Goal: Transaction & Acquisition: Obtain resource

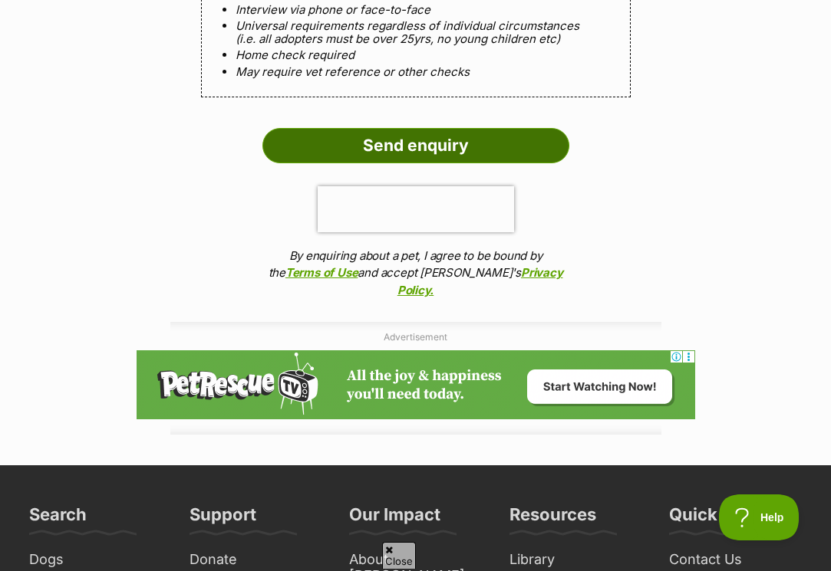
click at [417, 128] on input "Send enquiry" at bounding box center [415, 145] width 307 height 35
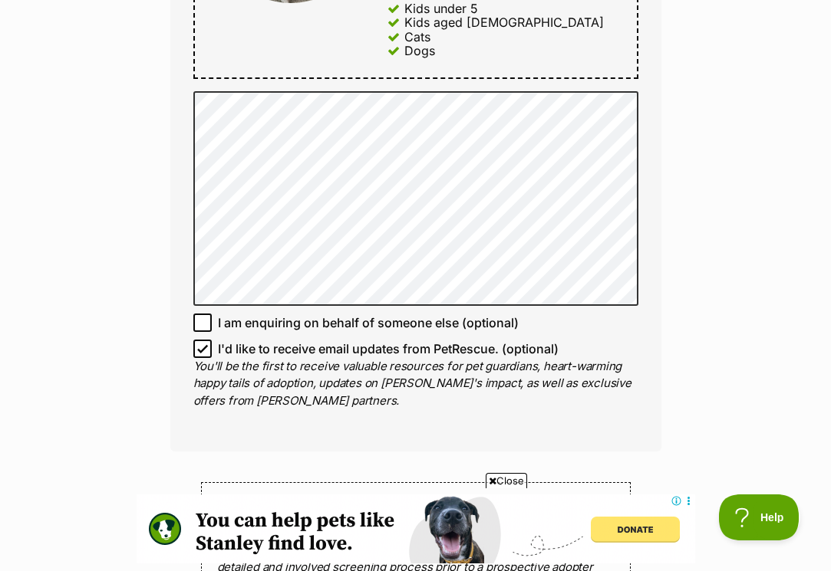
scroll to position [982, 0]
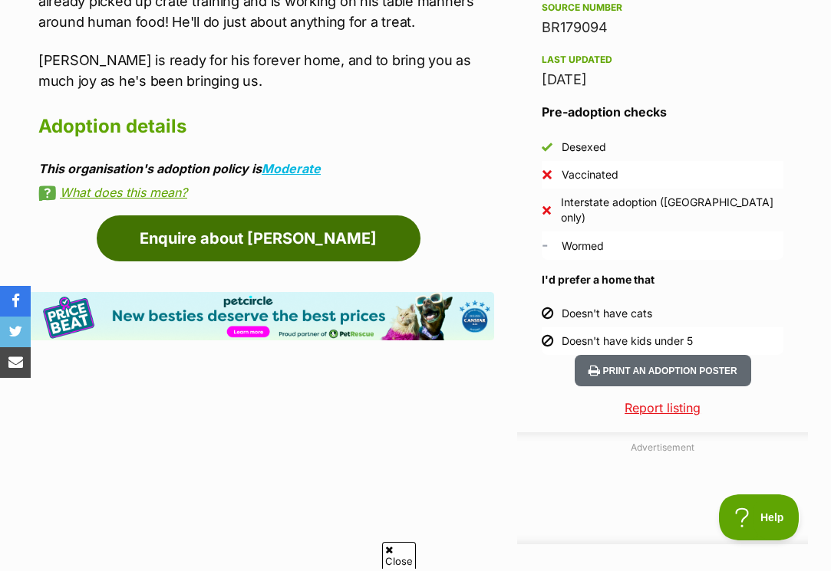
click at [249, 227] on link "Enquire about [PERSON_NAME]" at bounding box center [259, 239] width 324 height 46
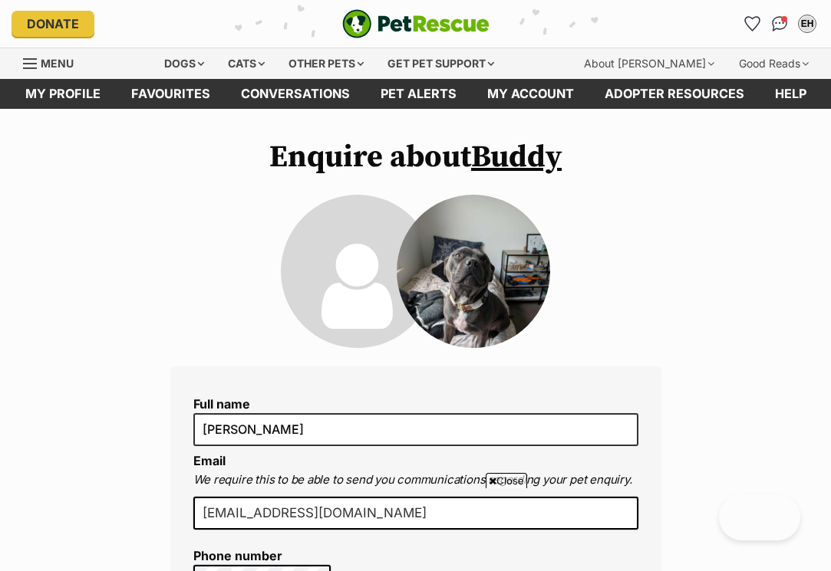
scroll to position [1332, 0]
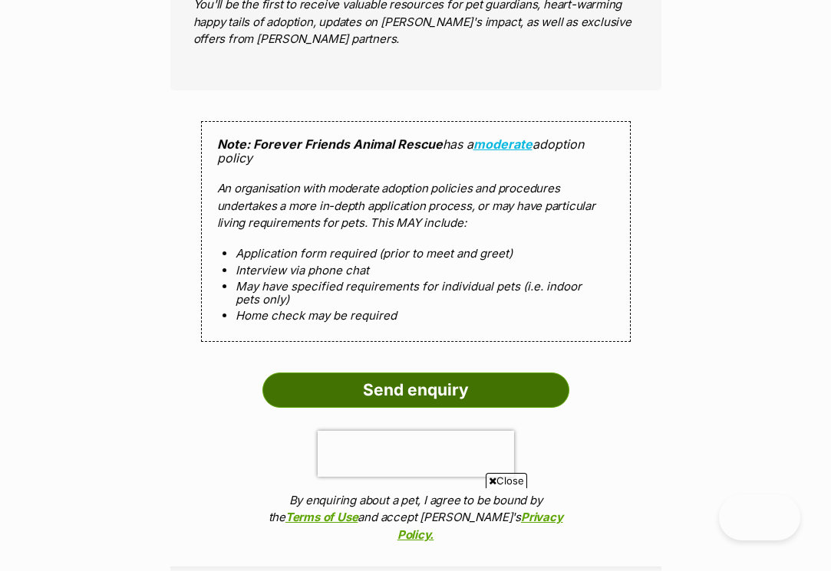
click at [402, 373] on input "Send enquiry" at bounding box center [415, 390] width 307 height 35
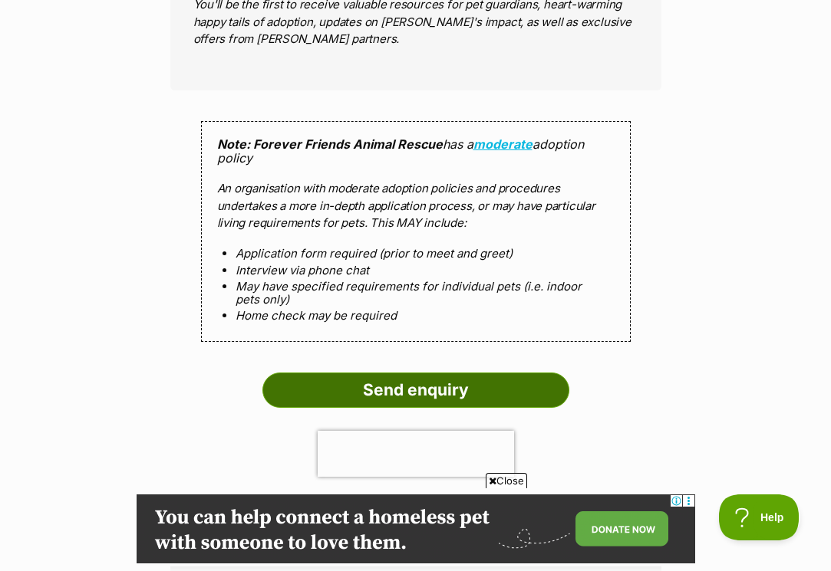
scroll to position [0, 0]
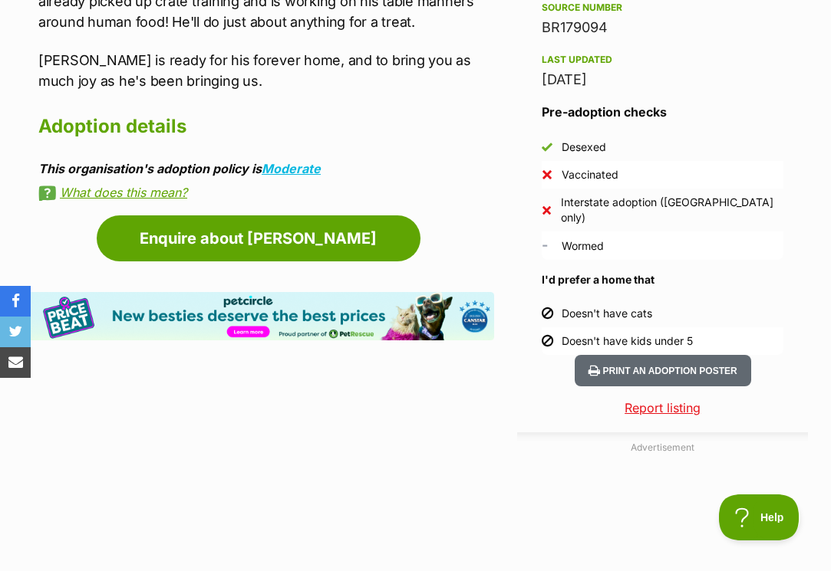
click at [235, 326] on article "Advertisement Adoption information I've been adopted! This pet is no longer ava…" at bounding box center [258, 253] width 471 height 1439
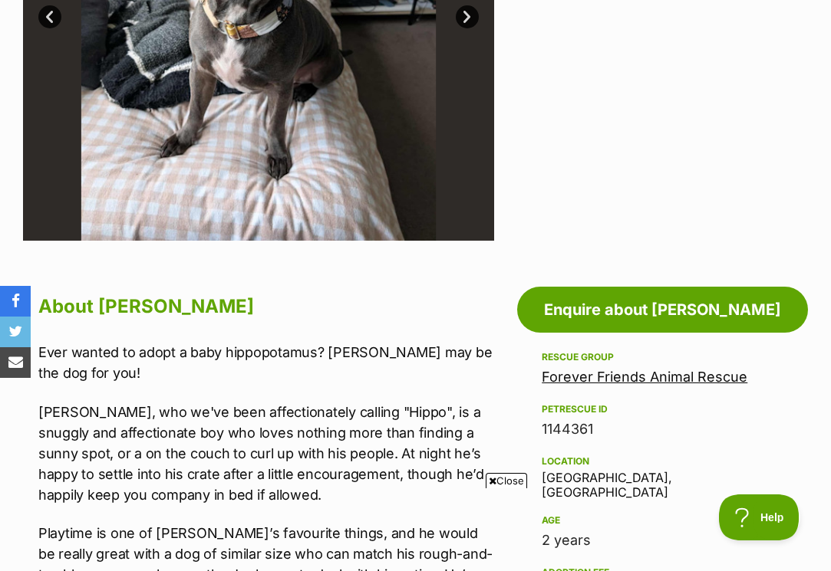
scroll to position [524, 0]
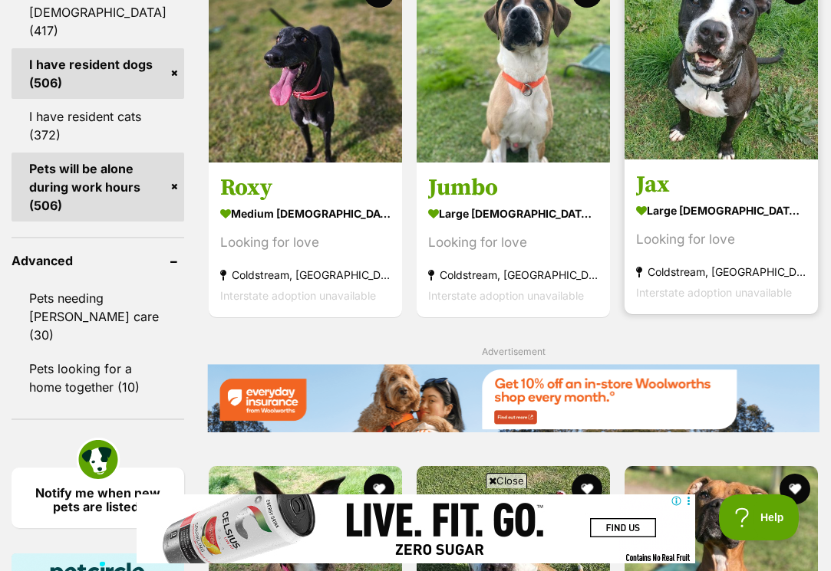
click at [705, 160] on img at bounding box center [720, 62] width 193 height 193
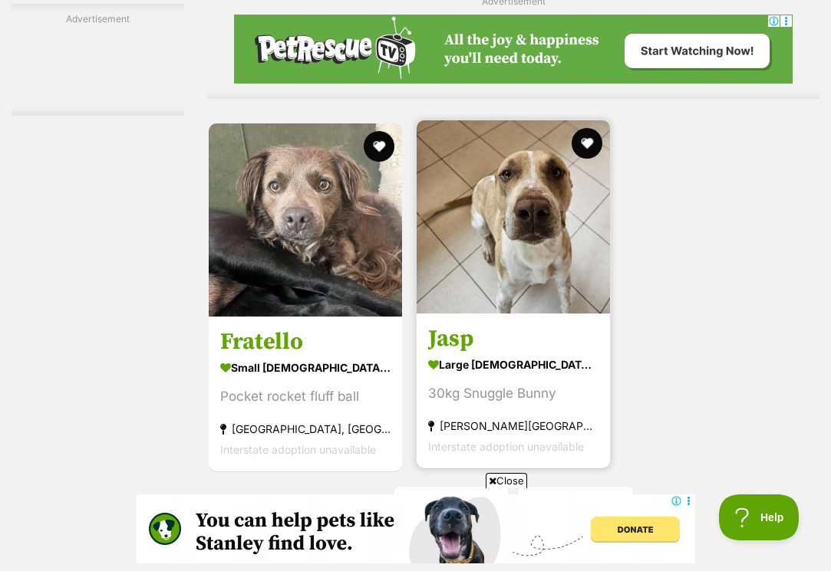
scroll to position [3188, 0]
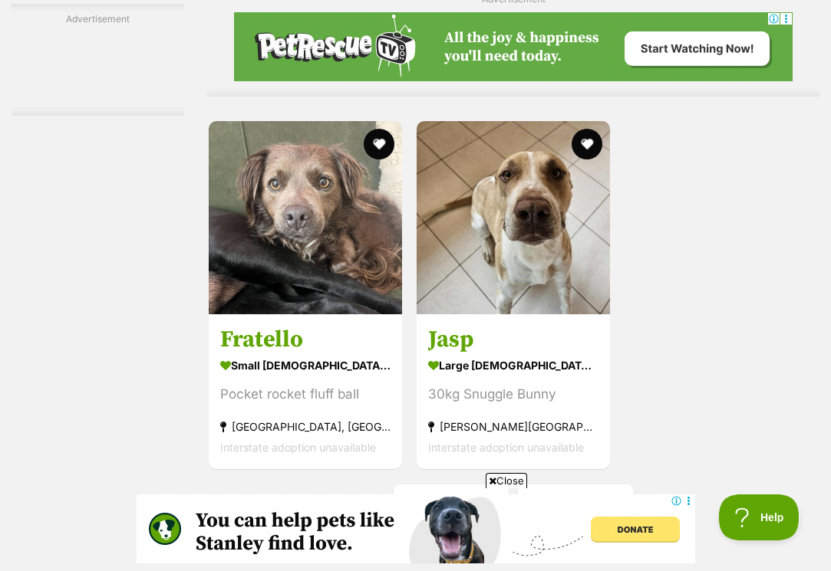
click at [536, 485] on link "Next" at bounding box center [575, 503] width 115 height 37
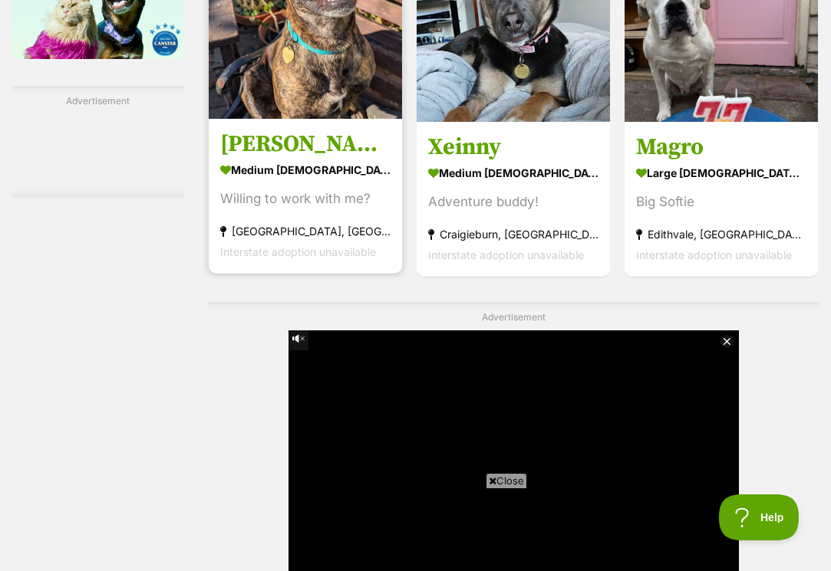
scroll to position [2705, 0]
click at [235, 160] on h3 "Mulligan" at bounding box center [305, 144] width 170 height 29
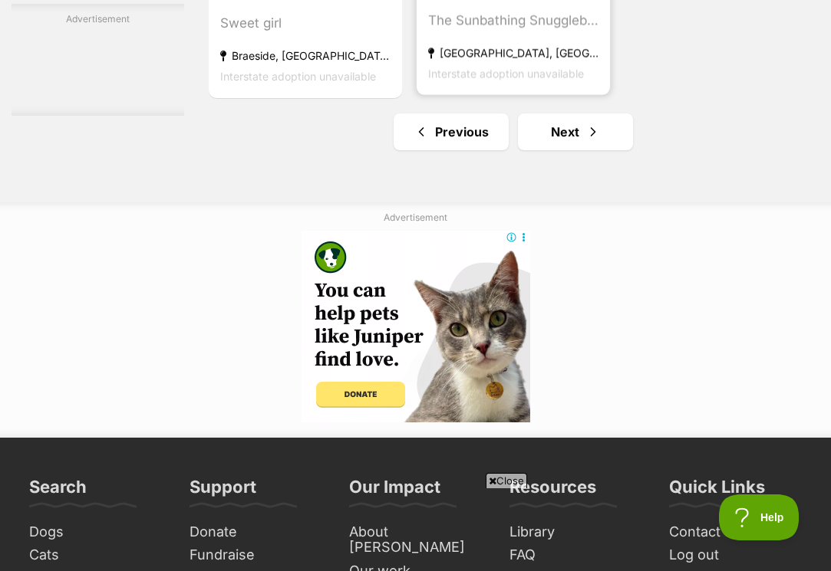
scroll to position [3408, 0]
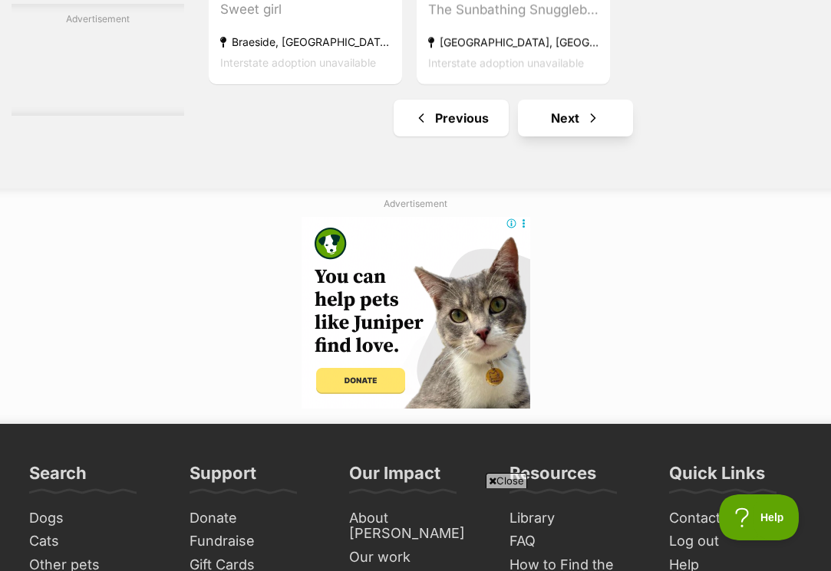
click at [537, 137] on link "Next" at bounding box center [575, 118] width 115 height 37
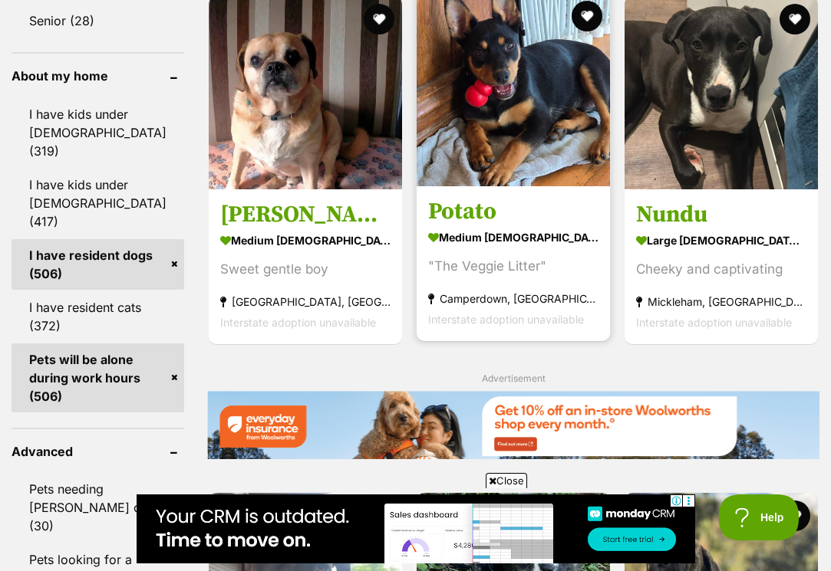
scroll to position [1798, 0]
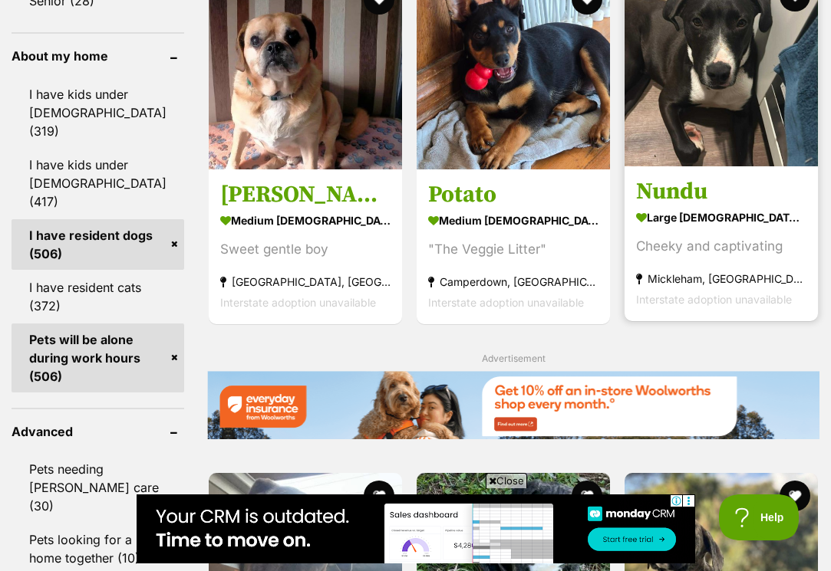
click at [660, 207] on h3 "Nundu" at bounding box center [721, 192] width 170 height 29
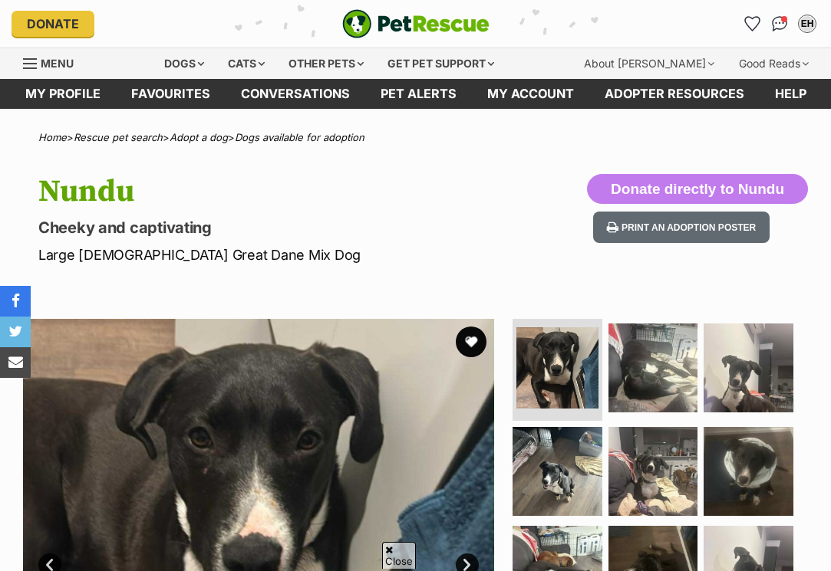
scroll to position [594, 0]
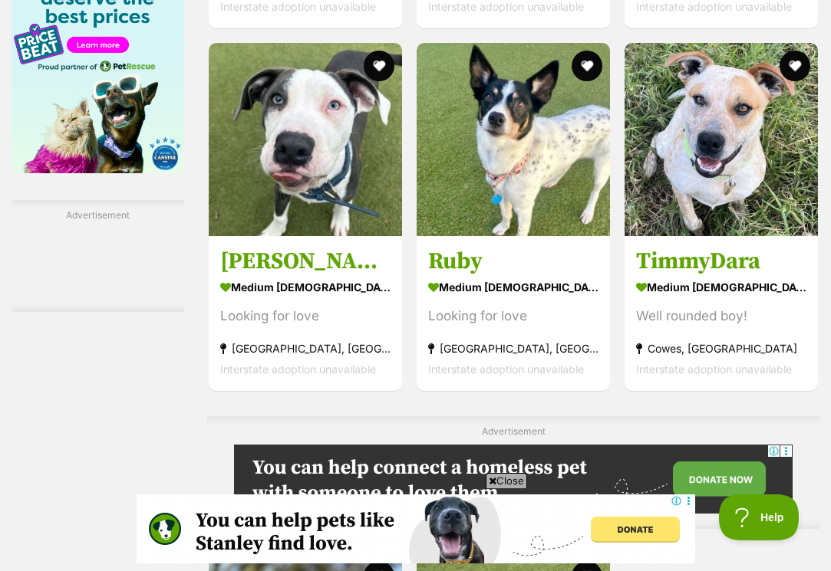
scroll to position [2596, 0]
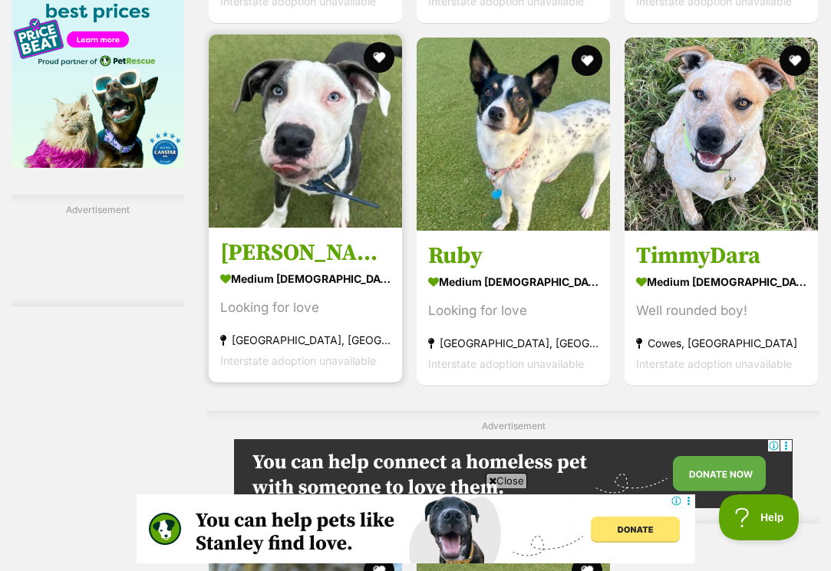
click at [263, 228] on img at bounding box center [305, 131] width 193 height 193
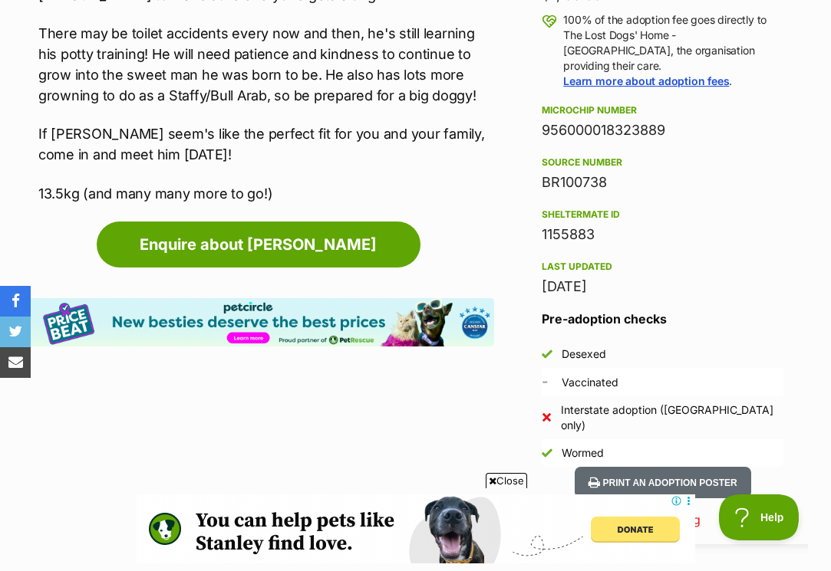
scroll to position [1197, 0]
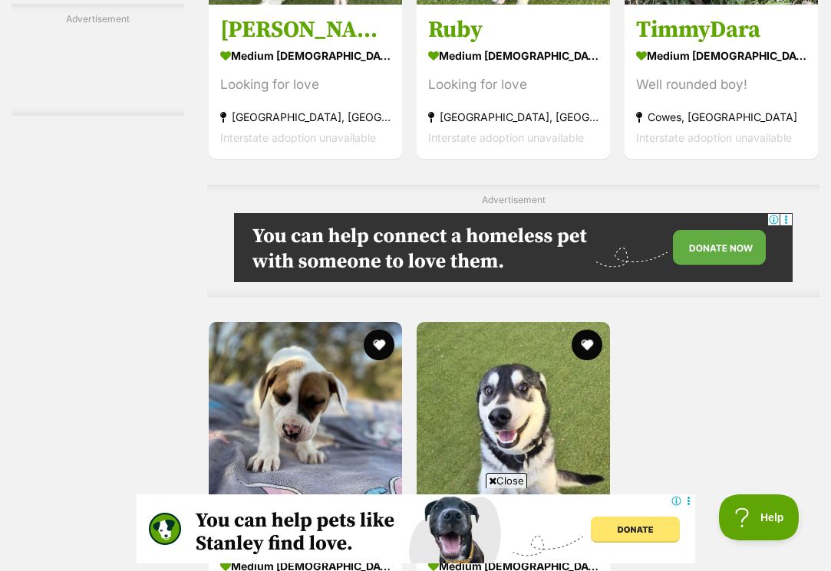
scroll to position [2835, 0]
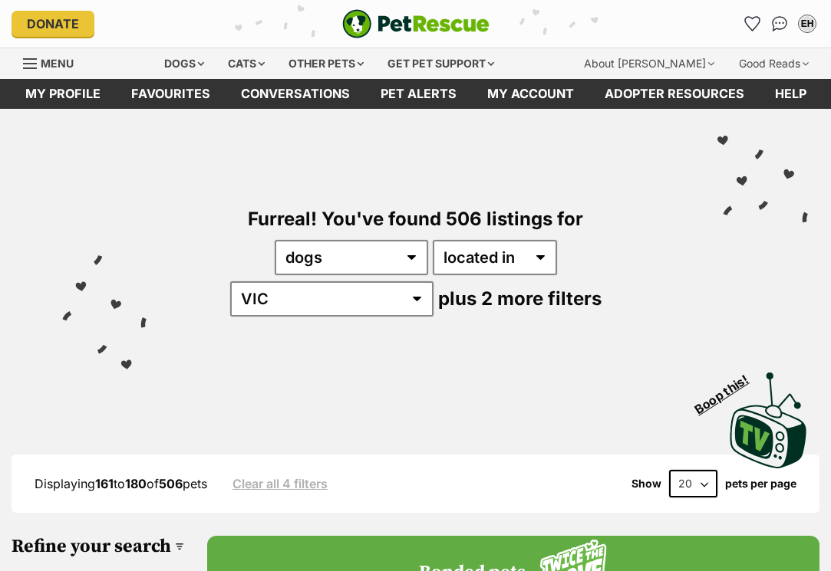
click at [58, 359] on div "Visit PetRescue TV (external site) Boop this!" at bounding box center [415, 415] width 785 height 112
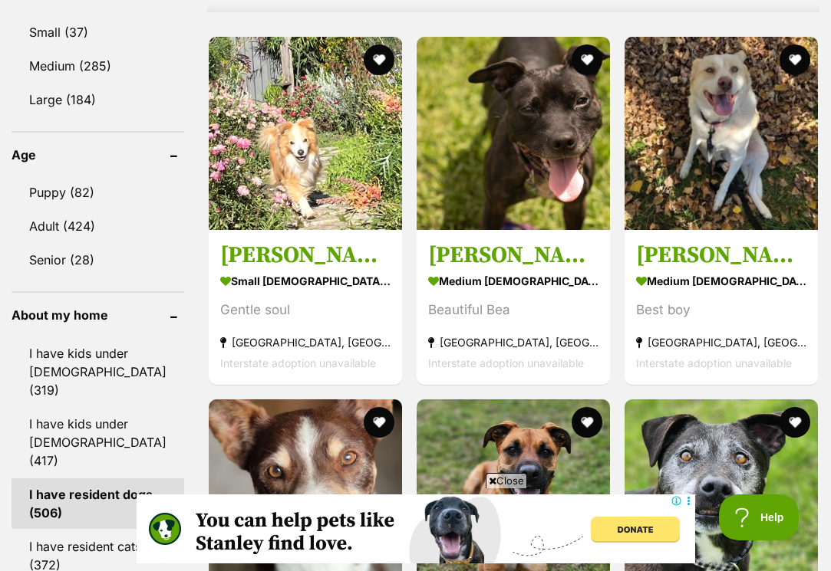
scroll to position [1529, 0]
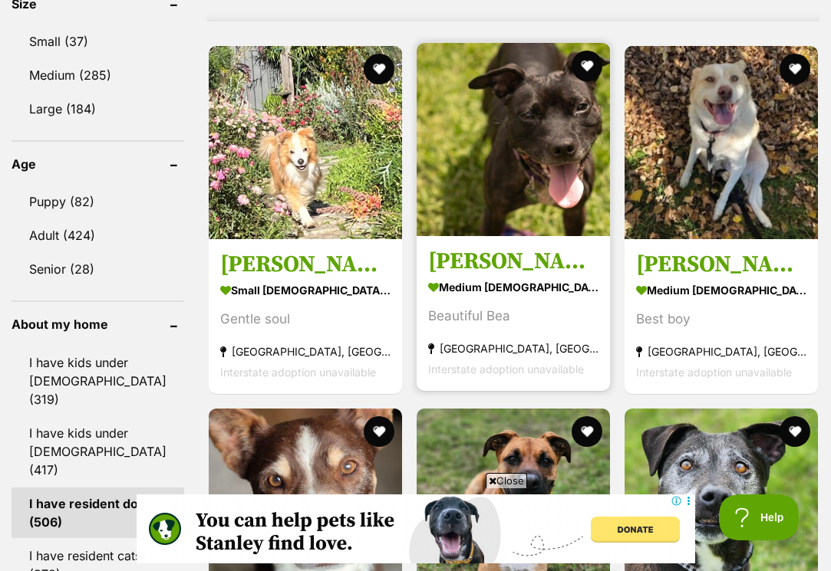
click at [492, 218] on img at bounding box center [512, 139] width 193 height 193
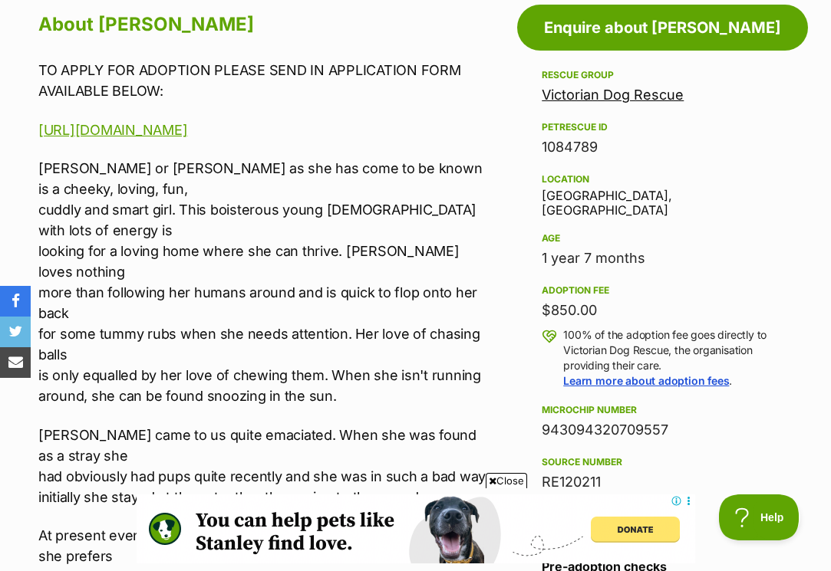
scroll to position [907, 0]
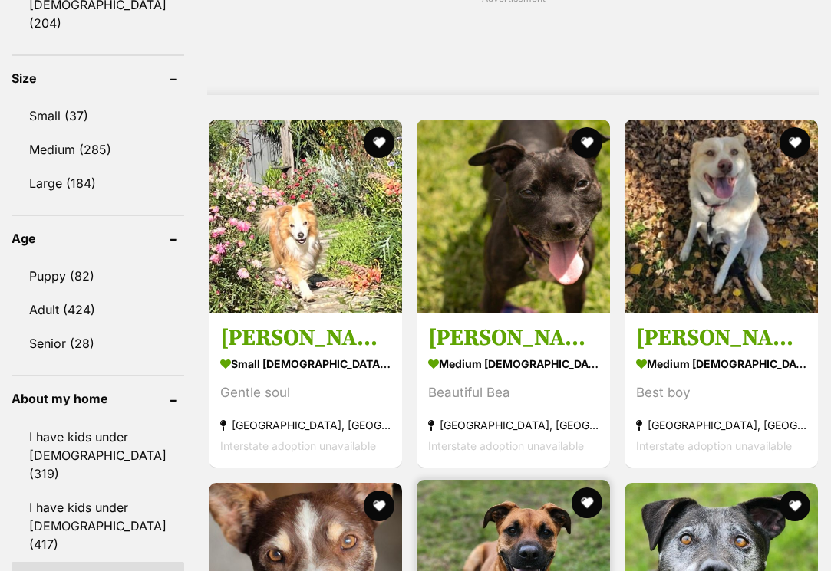
click at [509, 480] on img at bounding box center [512, 576] width 193 height 193
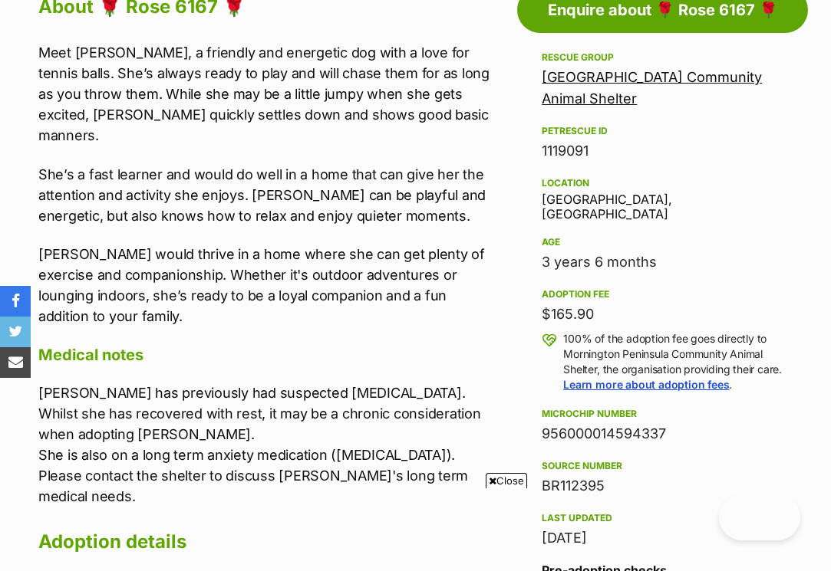
scroll to position [848, 0]
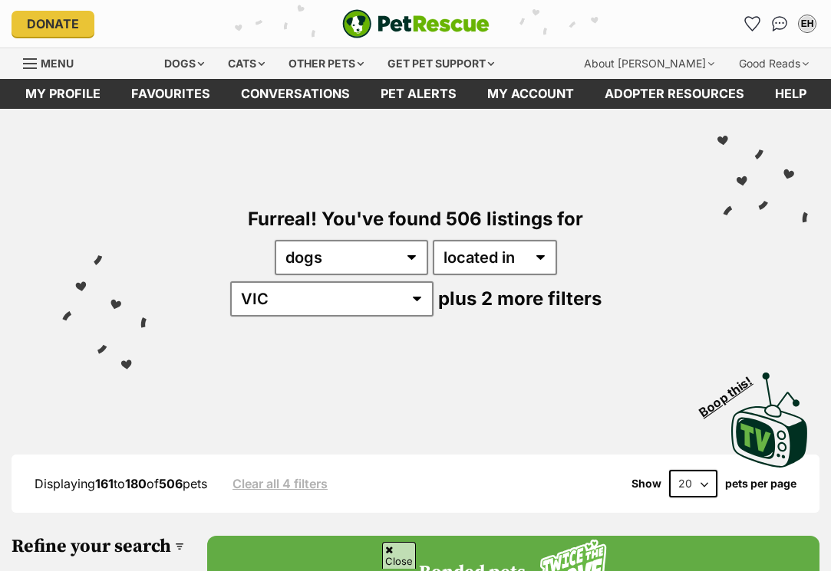
scroll to position [2223, 0]
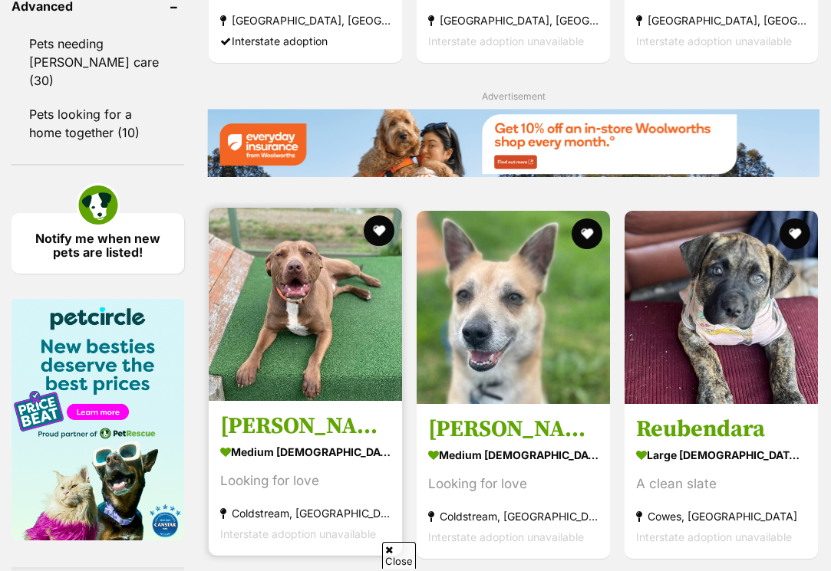
click at [322, 442] on strong "medium male Dog" at bounding box center [305, 453] width 170 height 22
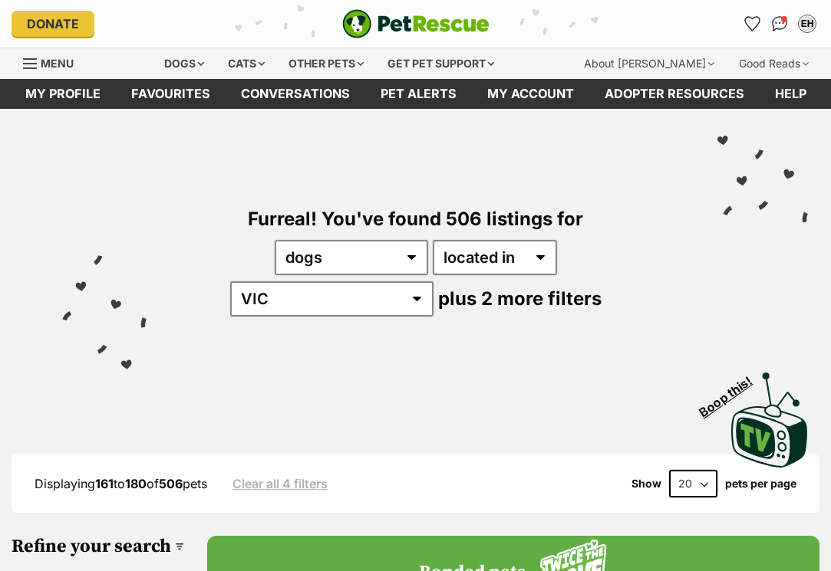
scroll to position [2208, 0]
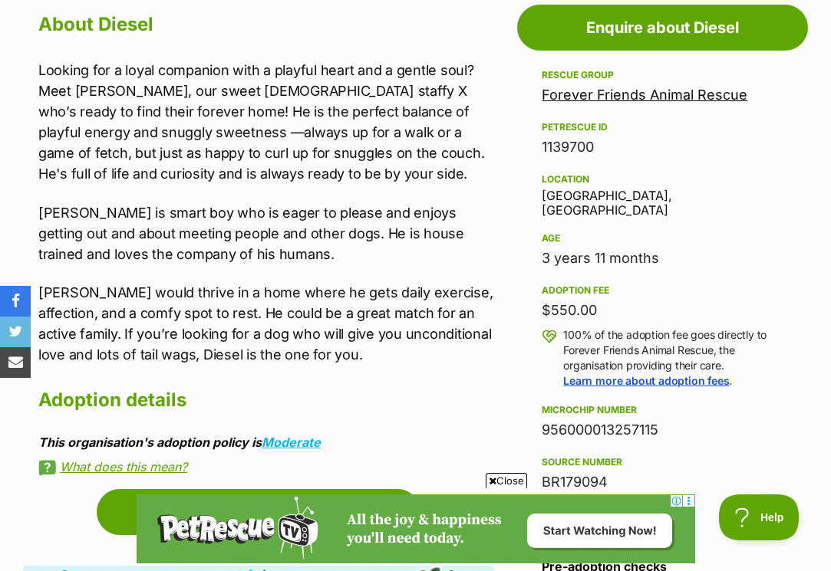
scroll to position [785, 0]
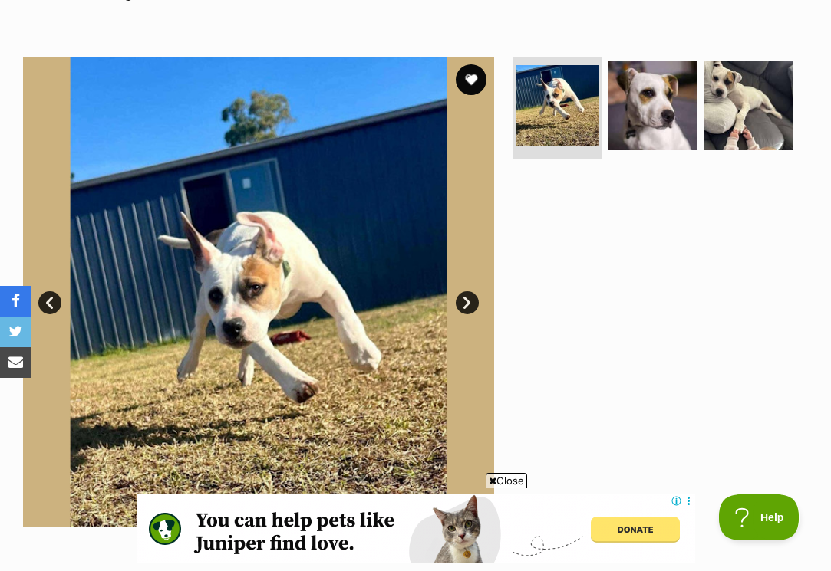
click at [470, 291] on link "Next" at bounding box center [467, 302] width 23 height 23
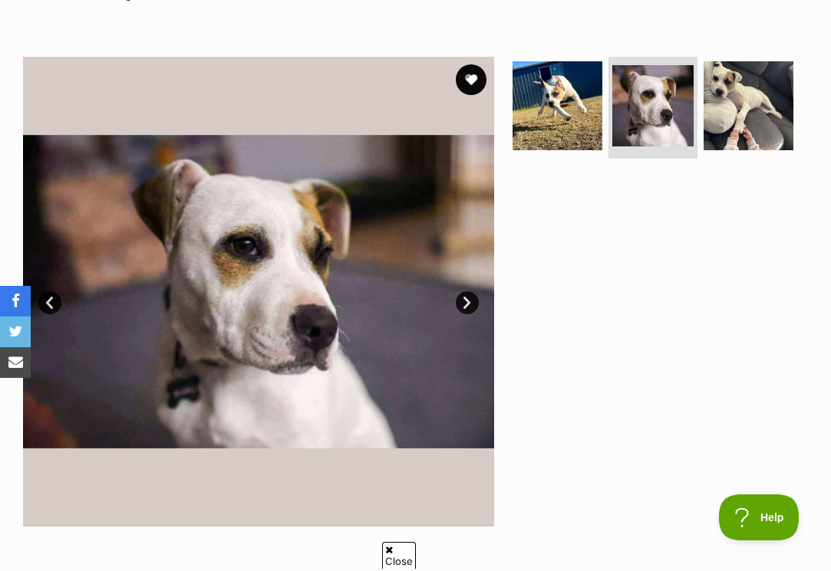
click at [469, 291] on link "Next" at bounding box center [467, 302] width 23 height 23
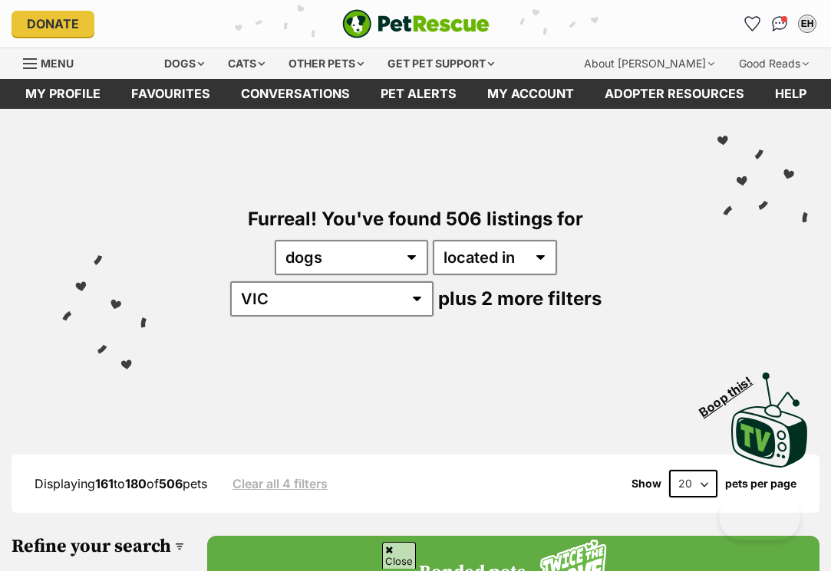
scroll to position [3434, 0]
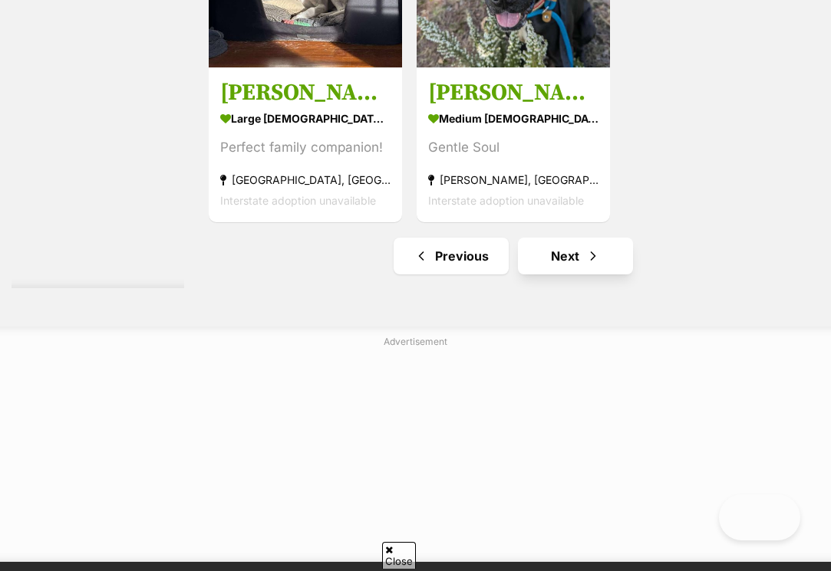
click at [535, 275] on link "Next" at bounding box center [575, 256] width 115 height 37
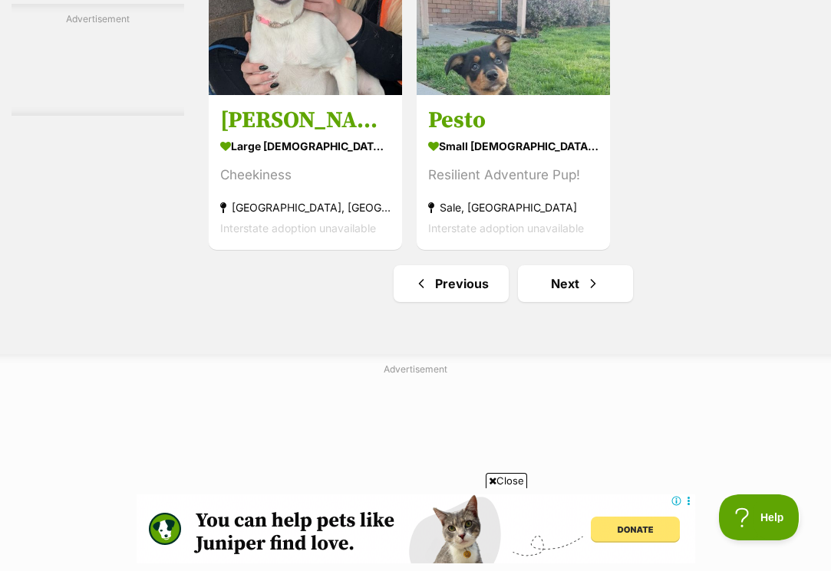
scroll to position [3247, 0]
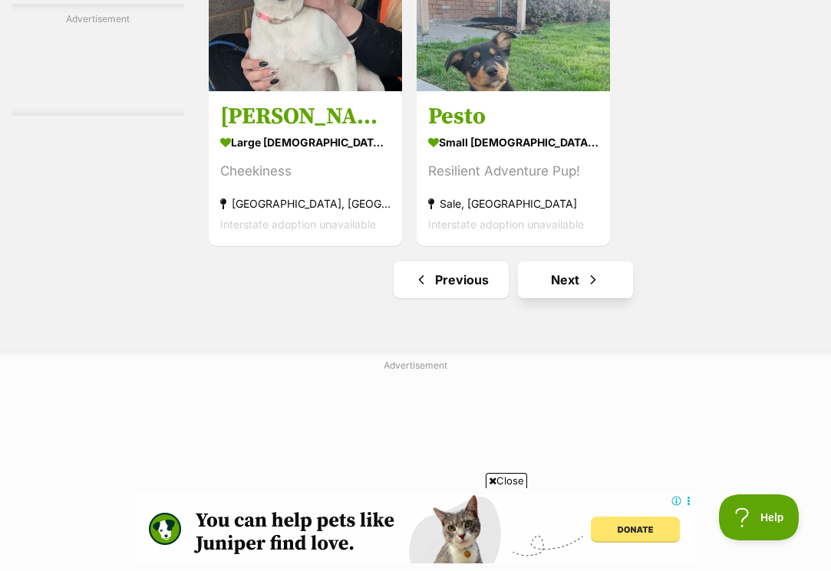
click at [585, 289] on span "Next page" at bounding box center [592, 280] width 15 height 18
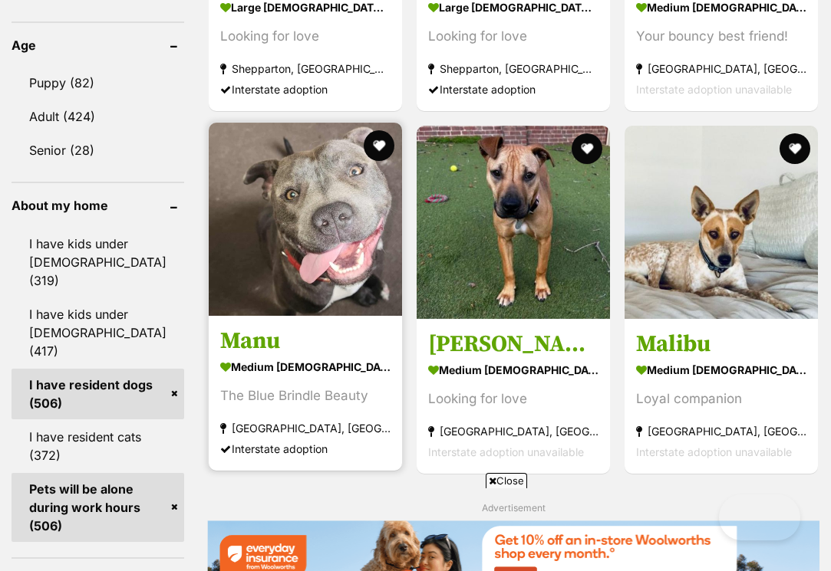
scroll to position [1648, 0]
click at [225, 379] on strong "medium [DEMOGRAPHIC_DATA] Dog" at bounding box center [305, 368] width 170 height 22
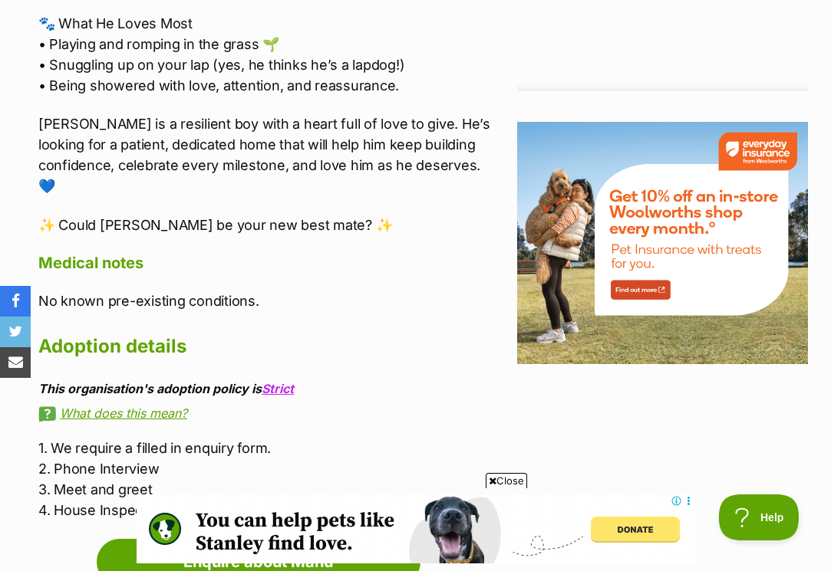
scroll to position [1816, 0]
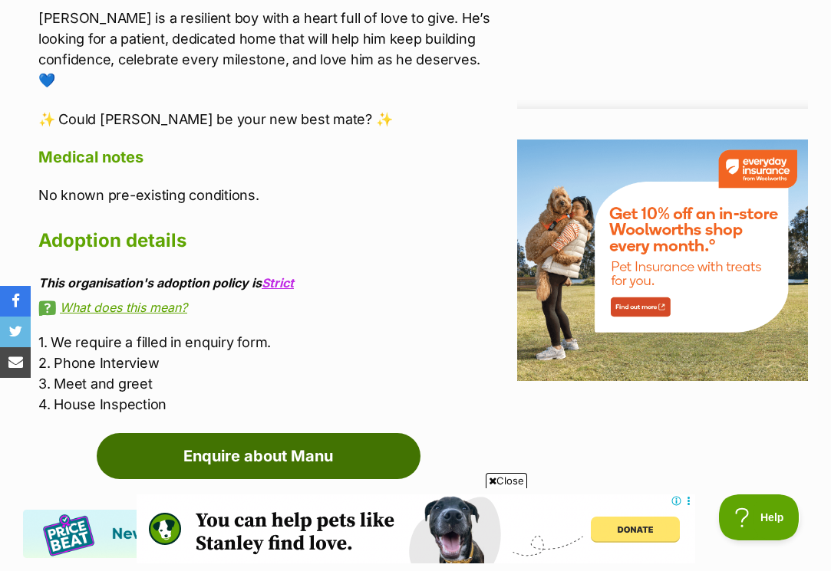
click at [259, 433] on link "Enquire about Manu" at bounding box center [259, 456] width 324 height 46
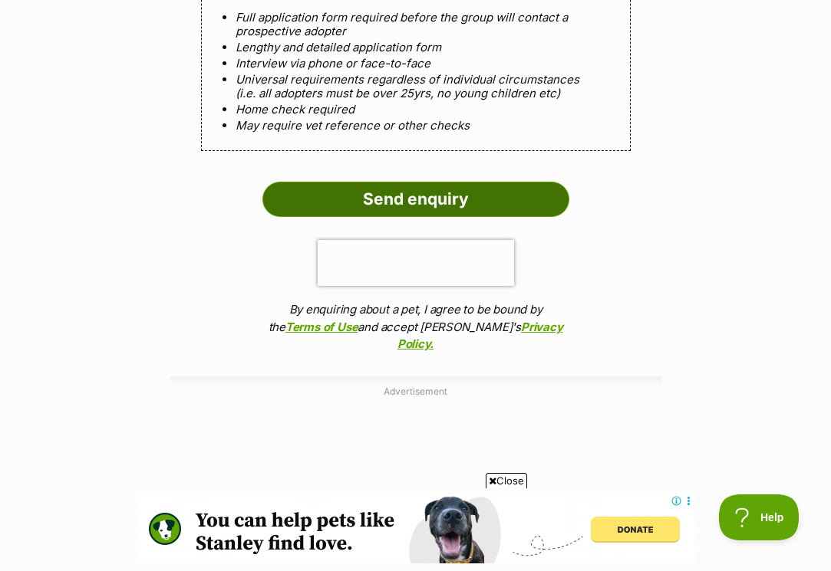
click at [393, 182] on input "Send enquiry" at bounding box center [415, 199] width 307 height 35
click at [443, 182] on input "Send enquiry" at bounding box center [415, 199] width 307 height 35
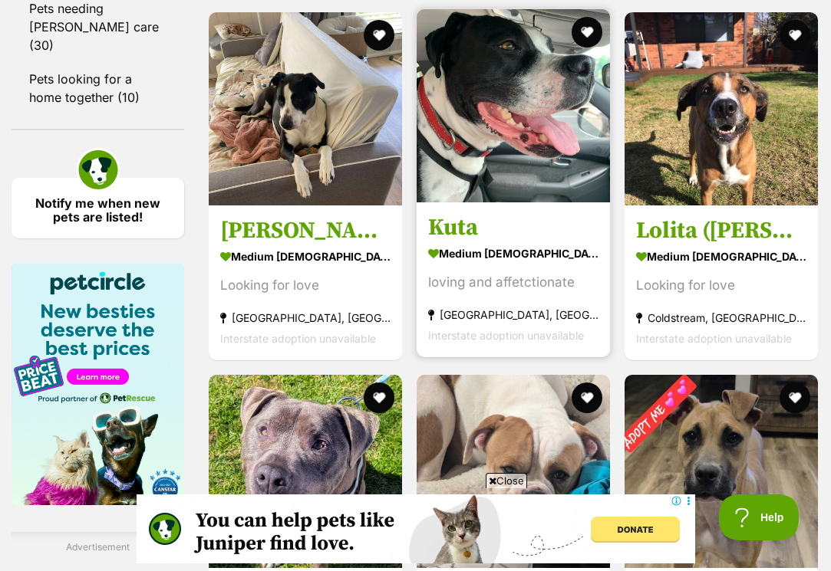
click at [463, 202] on img at bounding box center [512, 105] width 193 height 193
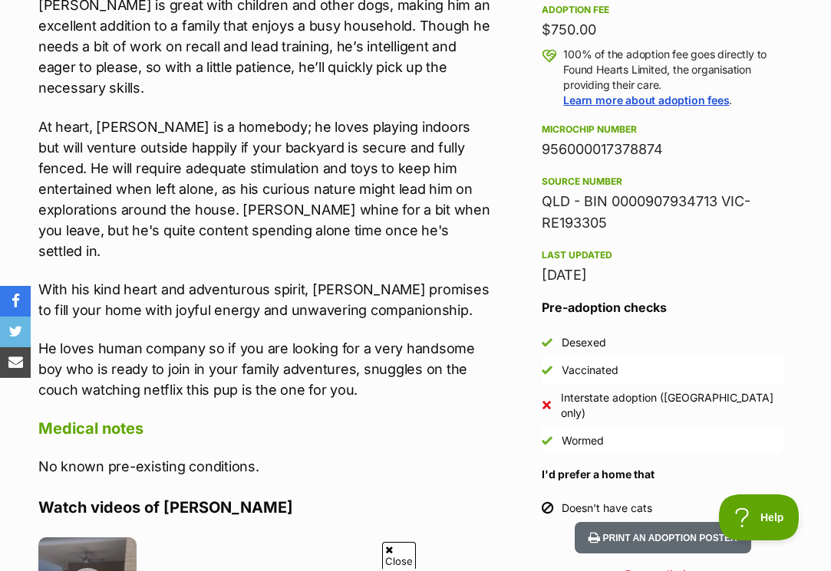
scroll to position [1198, 0]
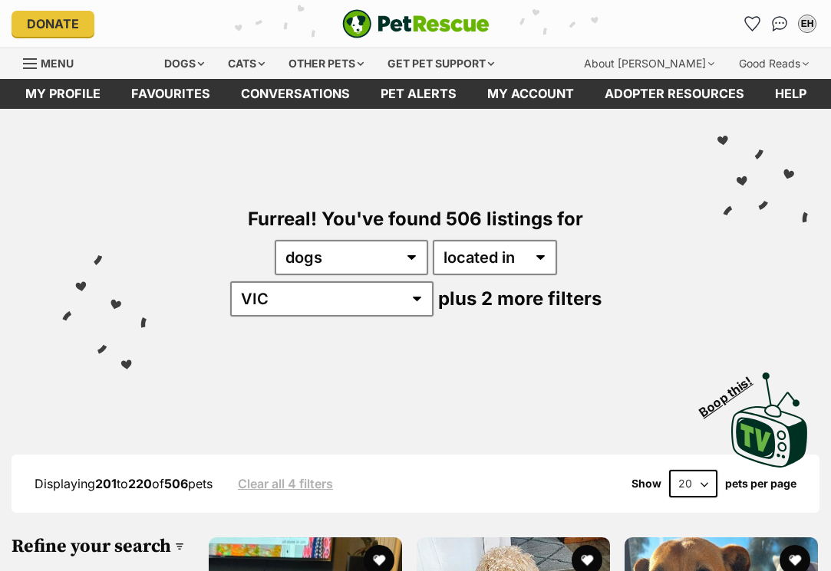
scroll to position [2209, 0]
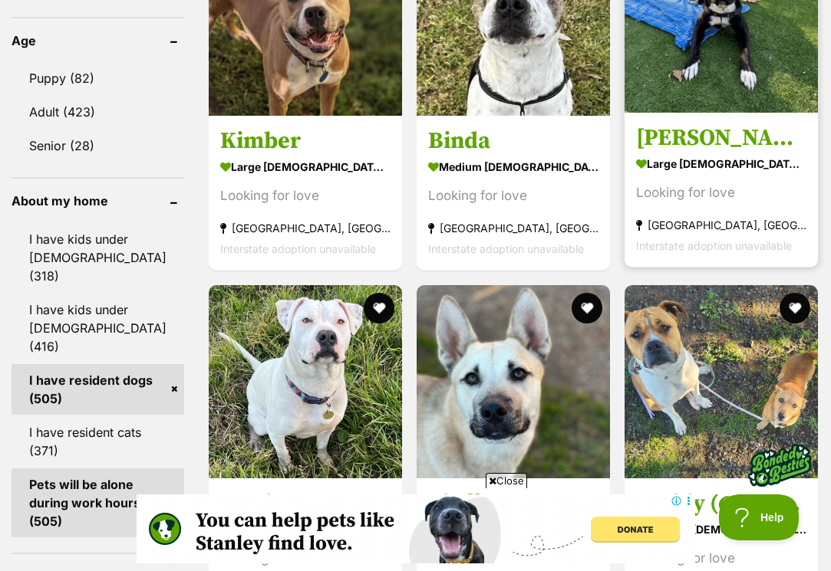
click at [662, 153] on h3 "[PERSON_NAME]" at bounding box center [721, 137] width 170 height 29
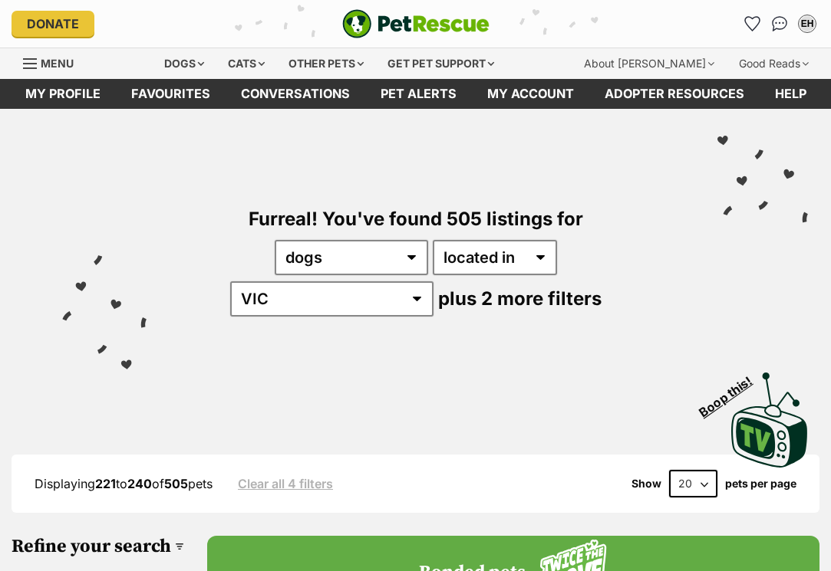
scroll to position [1311, 0]
